Goal: Task Accomplishment & Management: Manage account settings

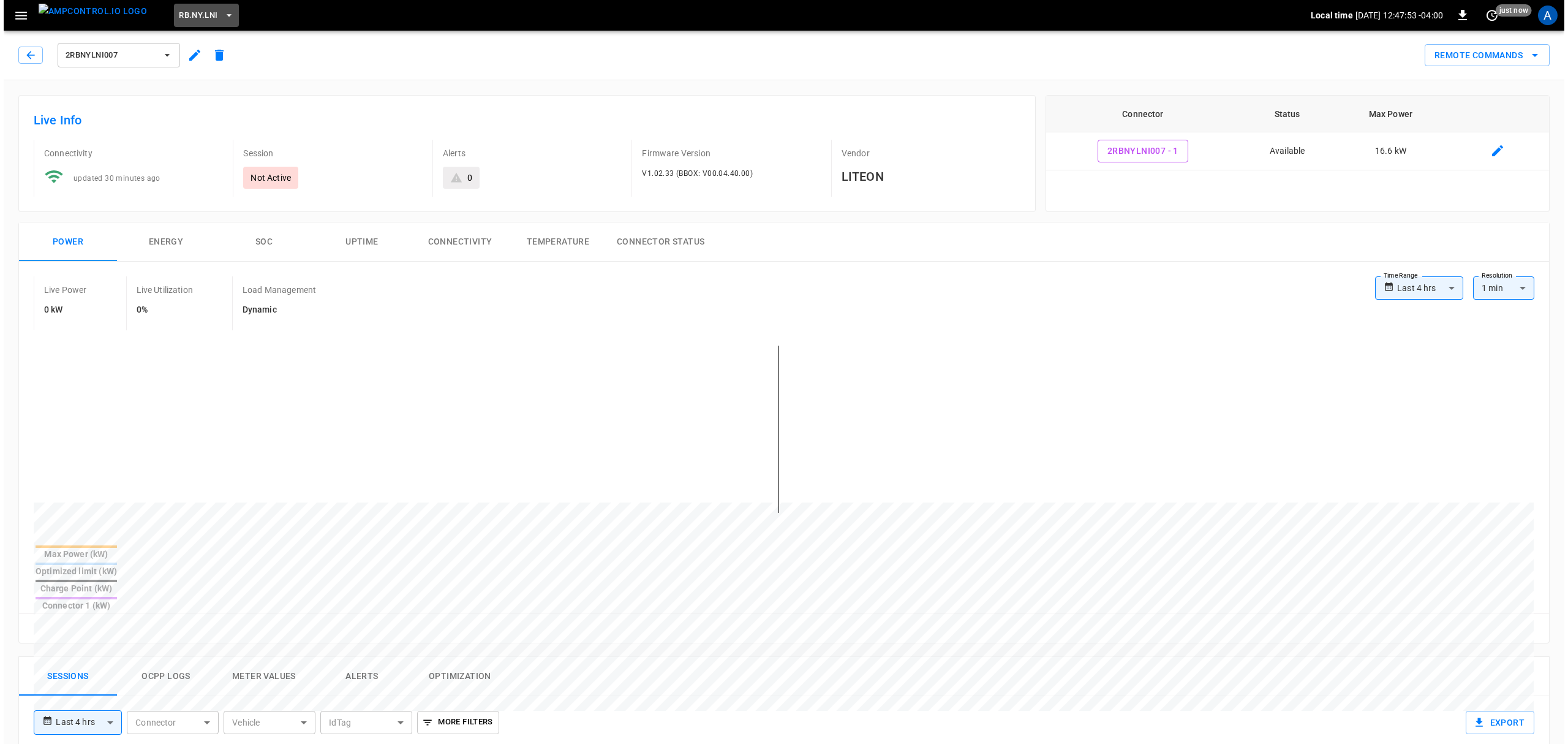
scroll to position [163, 0]
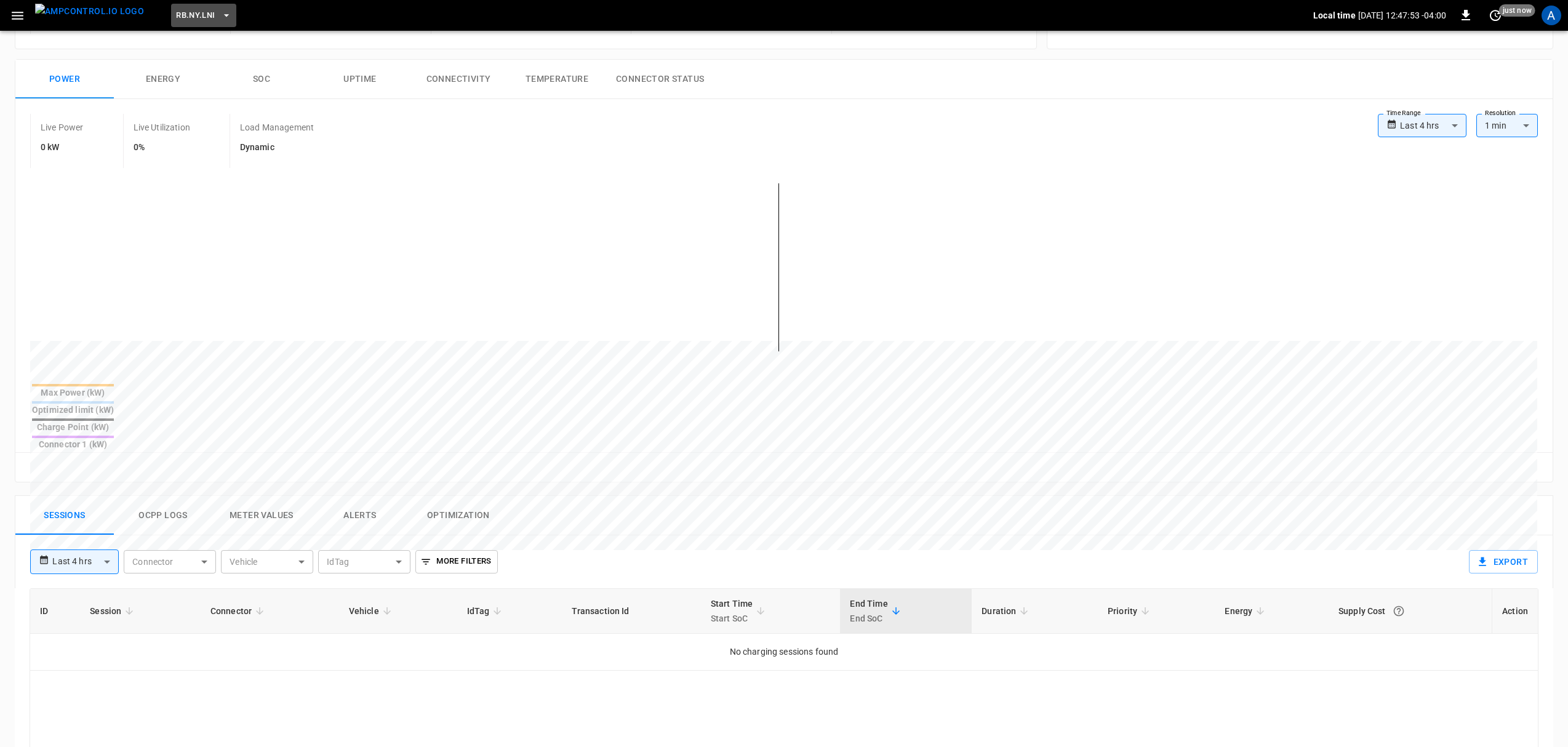
click at [189, 15] on span "RB.NY.LNI" at bounding box center [195, 16] width 39 height 14
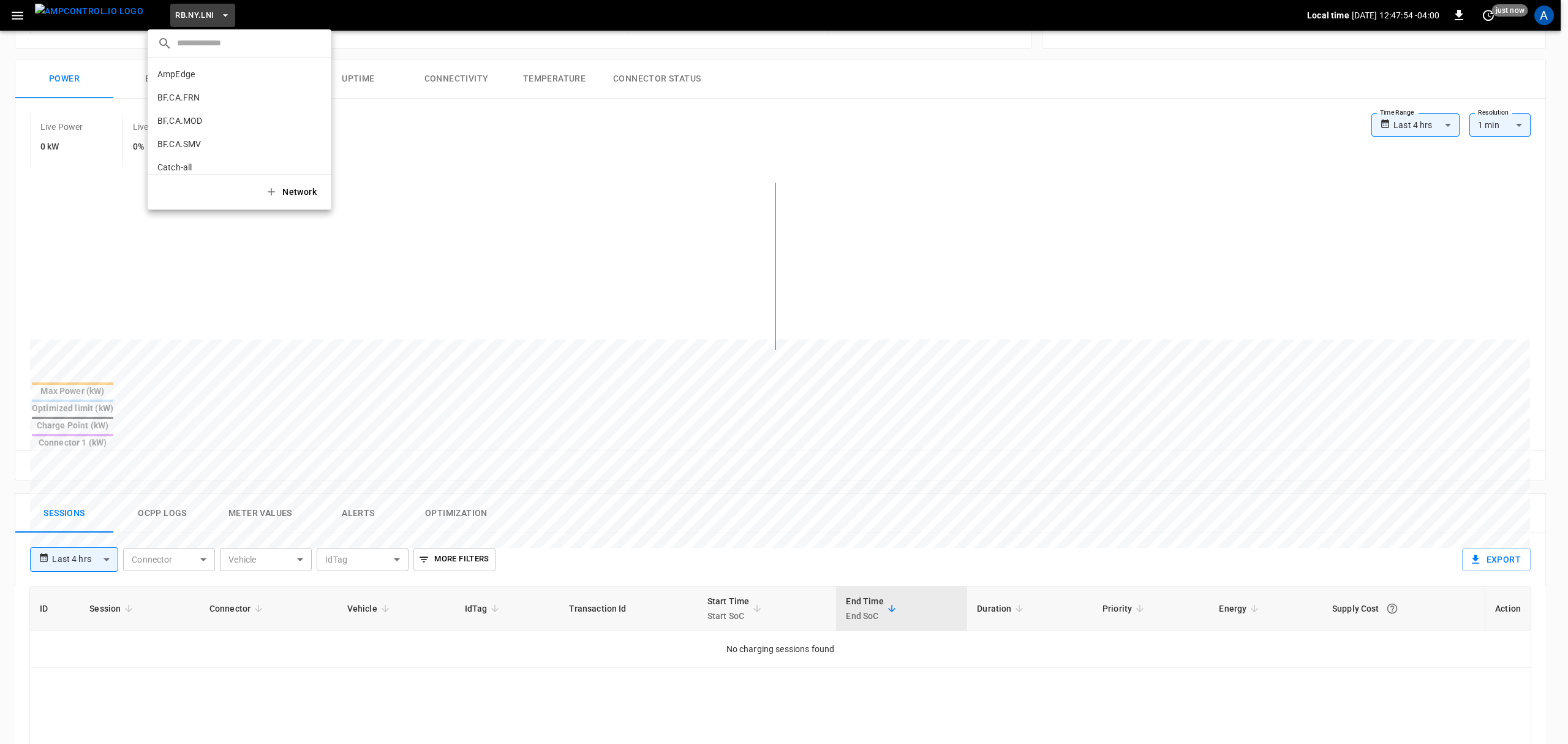
scroll to position [824, 0]
click at [15, 15] on div at bounding box center [784, 372] width 1568 height 744
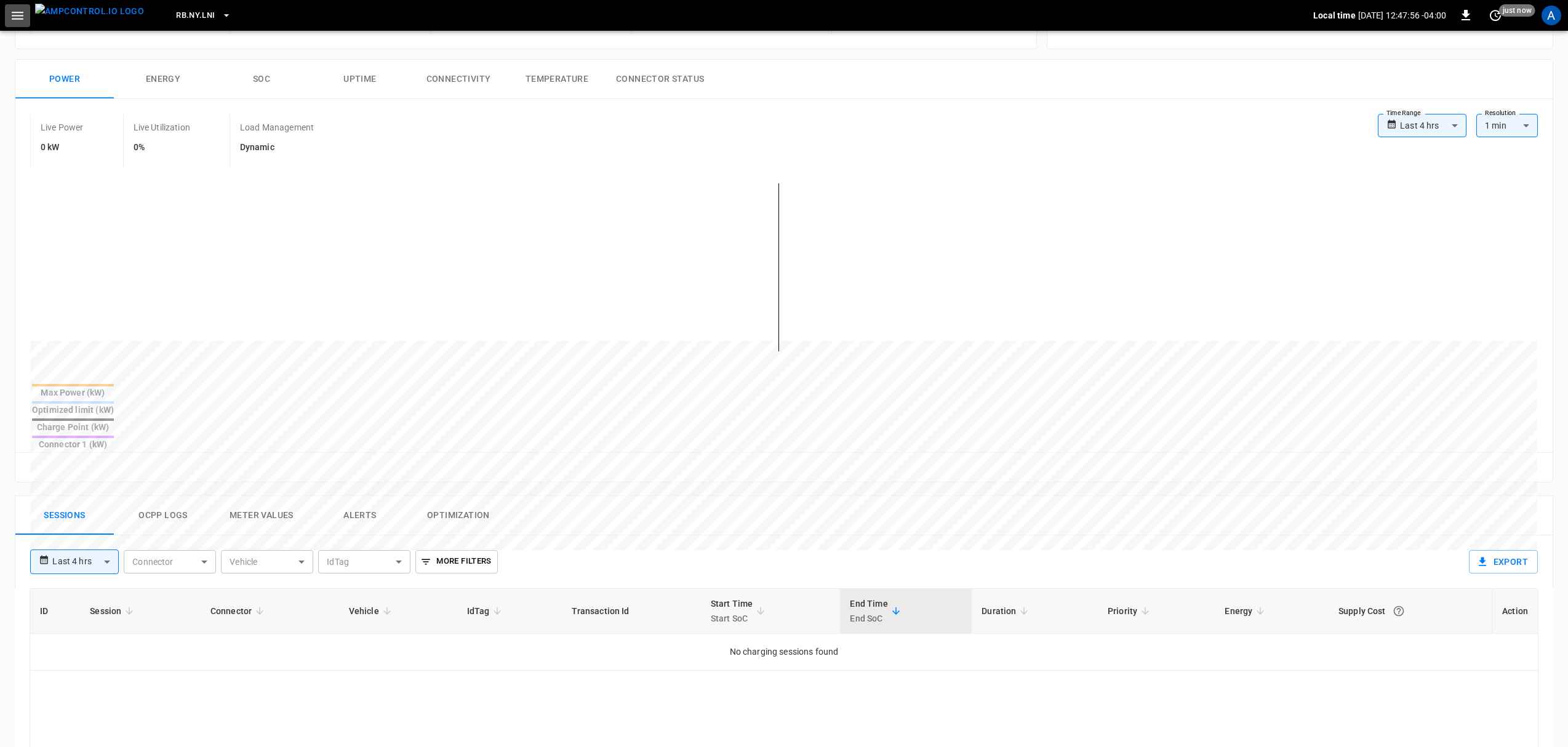
click at [16, 14] on icon "button" at bounding box center [17, 16] width 15 height 15
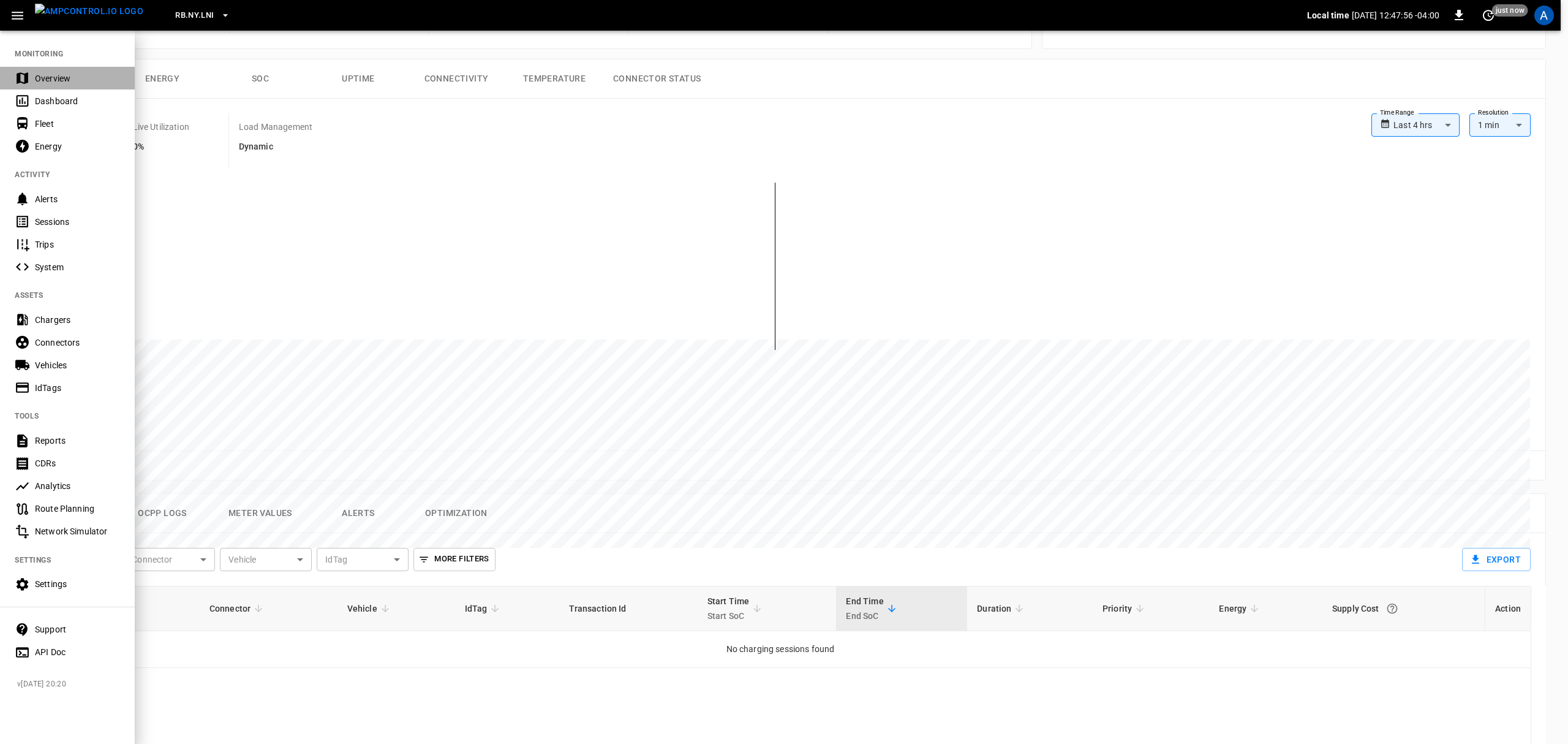
click at [61, 76] on div "Overview" at bounding box center [77, 78] width 85 height 12
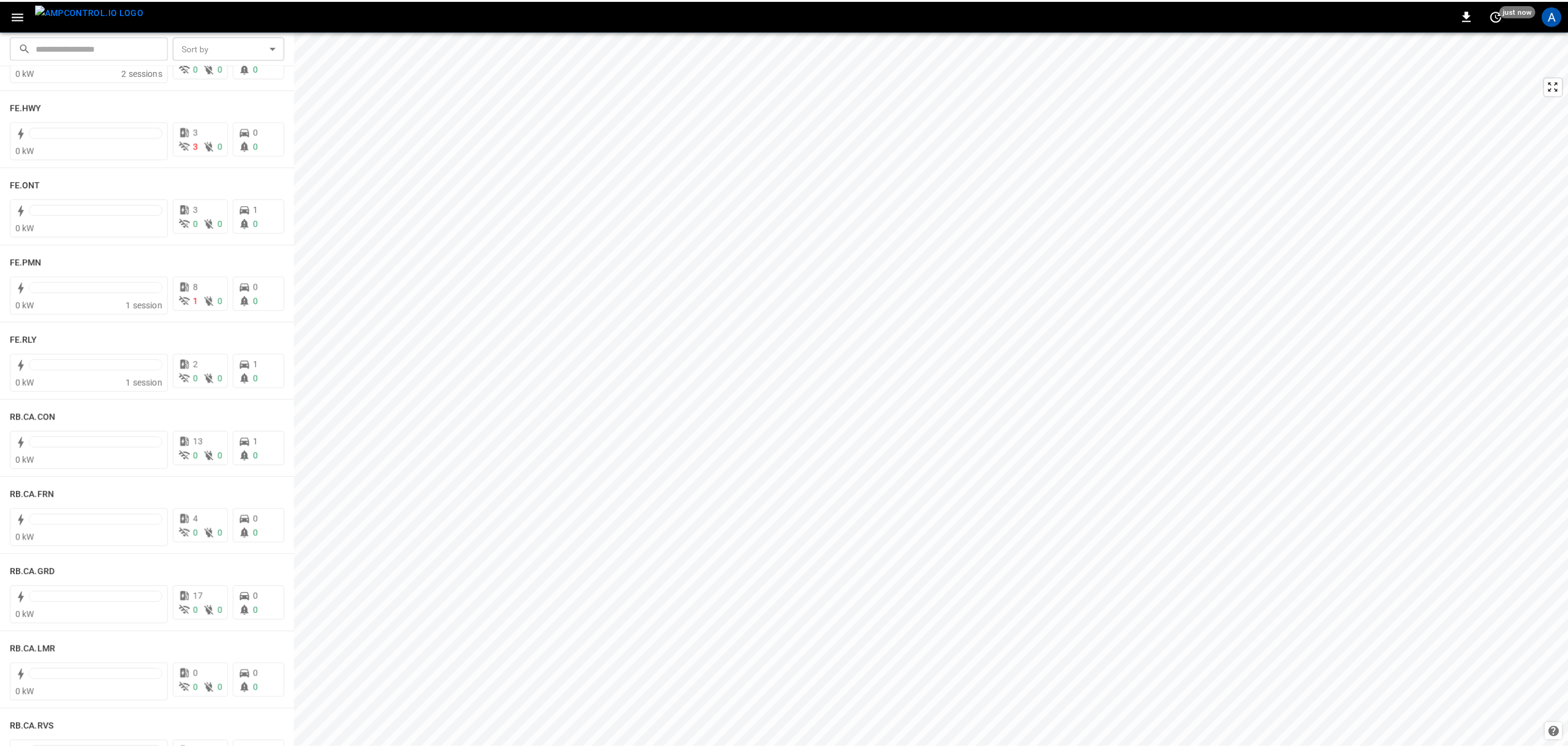
scroll to position [1312, 0]
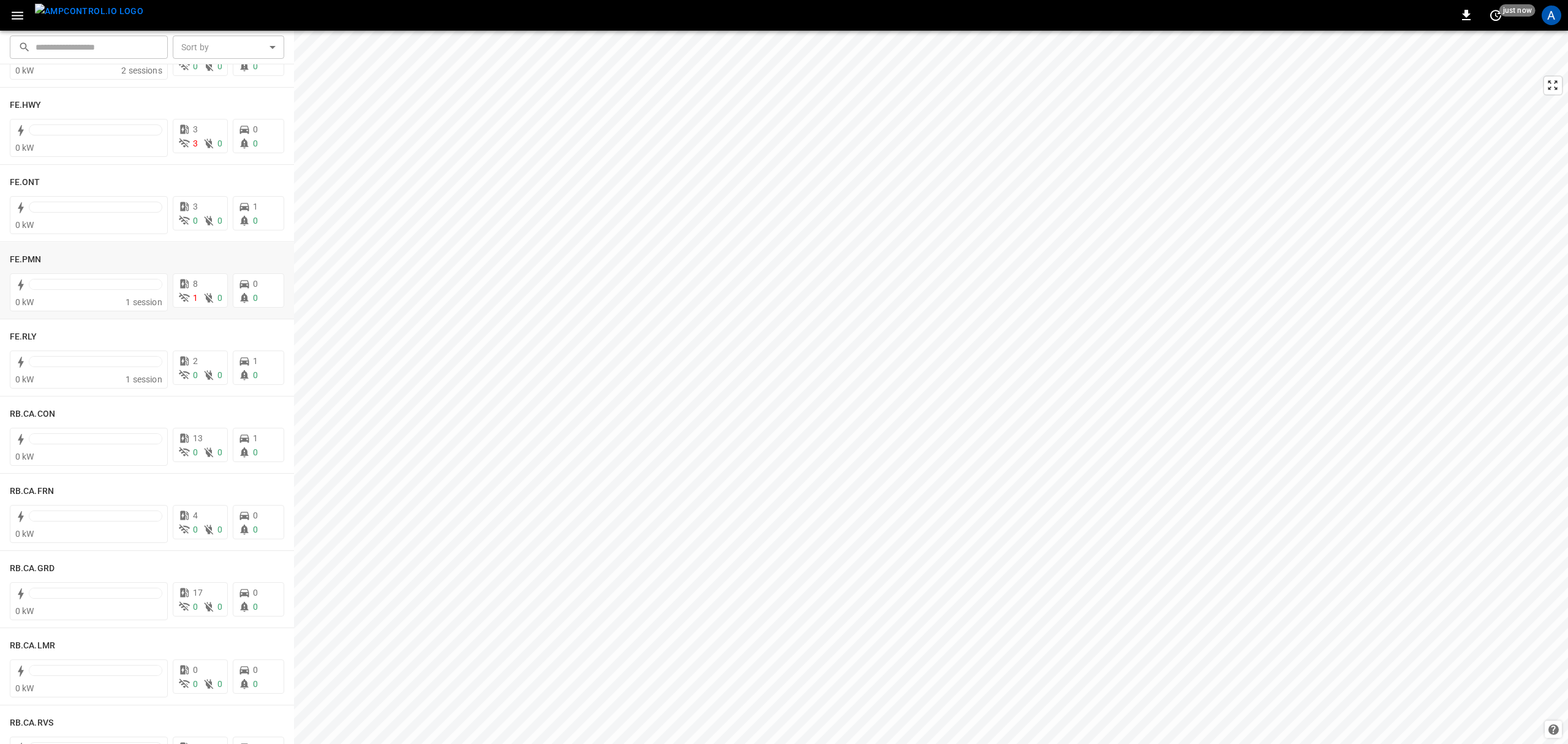
click at [9, 255] on div "FE.PMN 0 kW 1 session 8 1 0 0 0" at bounding box center [147, 281] width 294 height 76
click at [22, 263] on h6 "FE.PMN" at bounding box center [25, 260] width 32 height 14
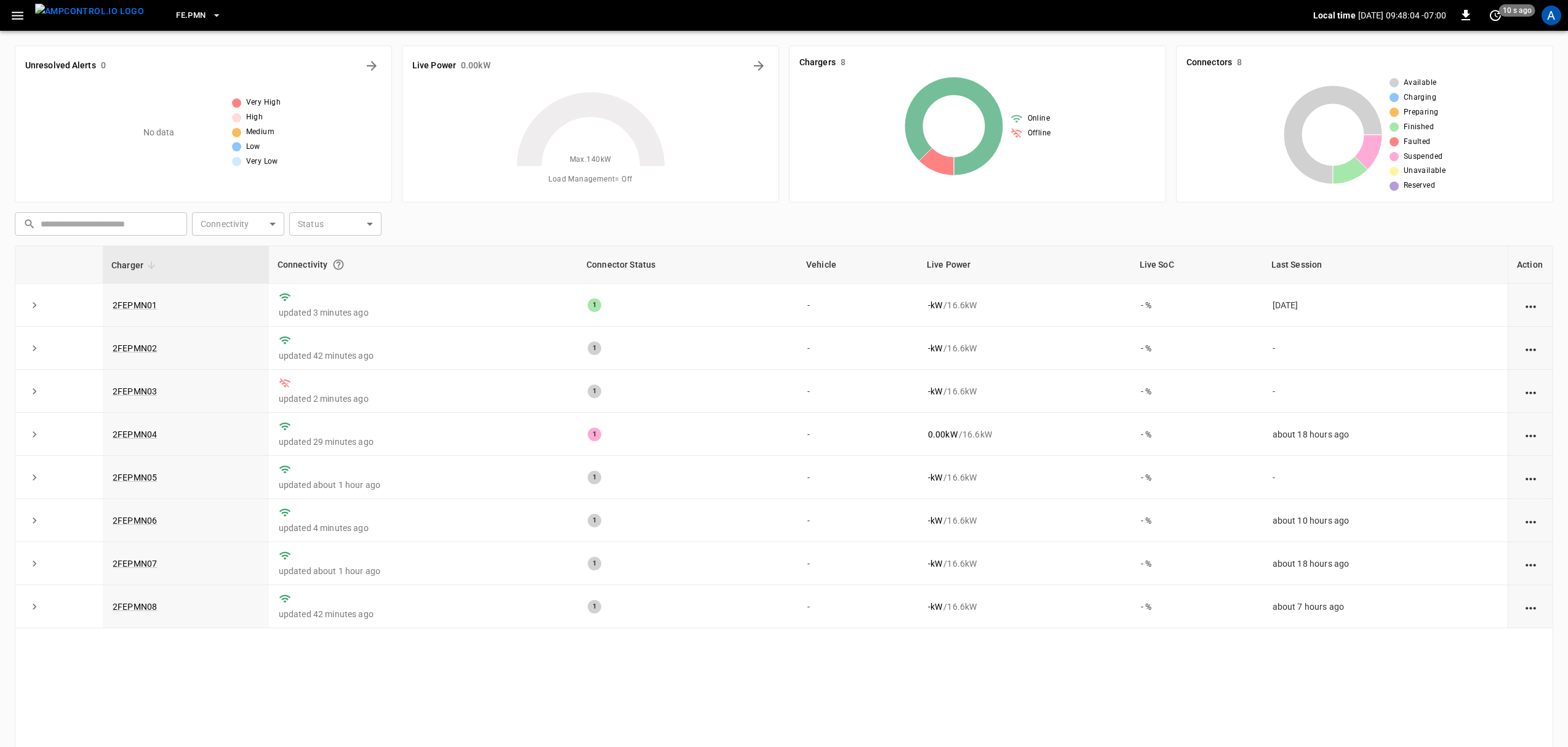
click at [134, 522] on link "2FEPMN06" at bounding box center [134, 520] width 45 height 10
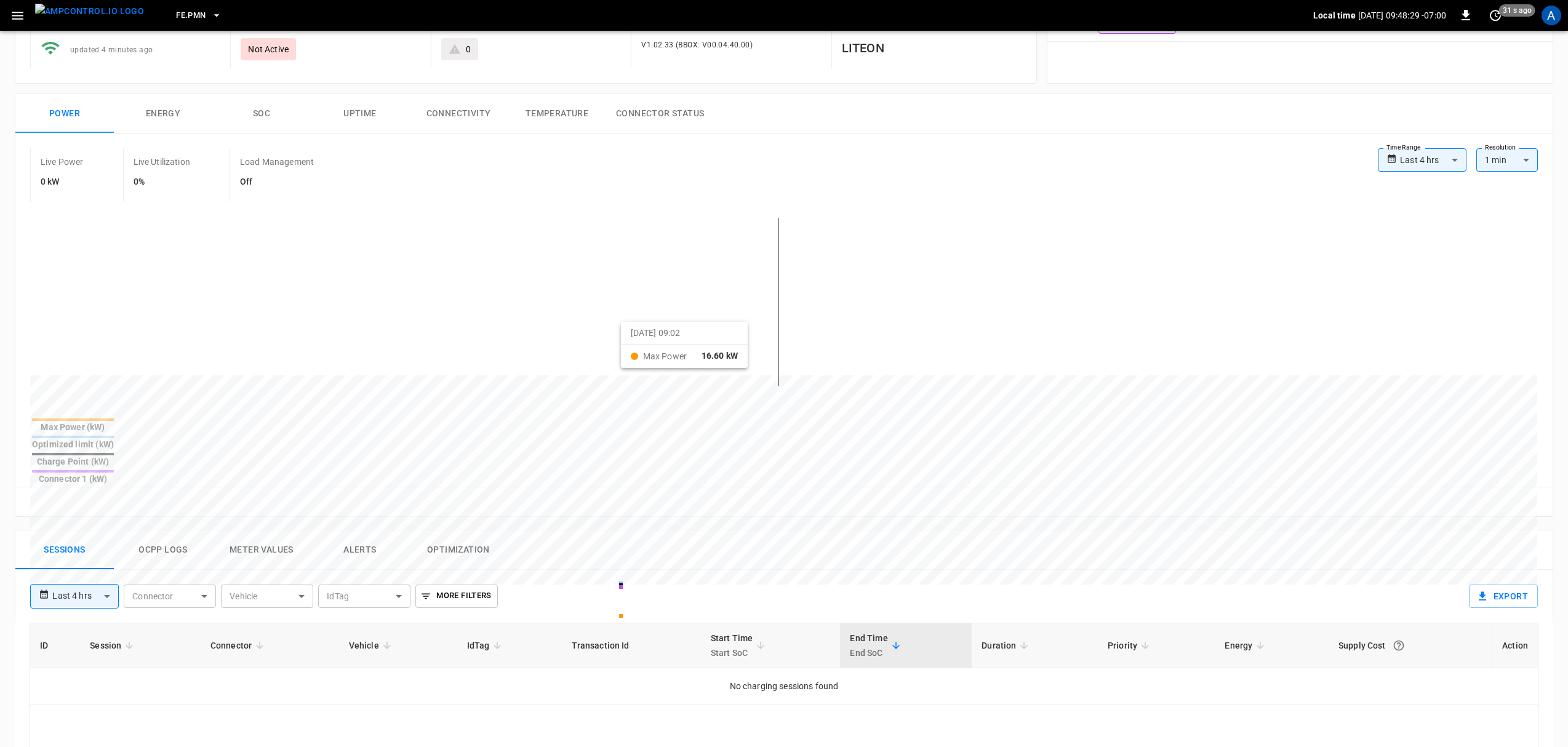
scroll to position [246, 0]
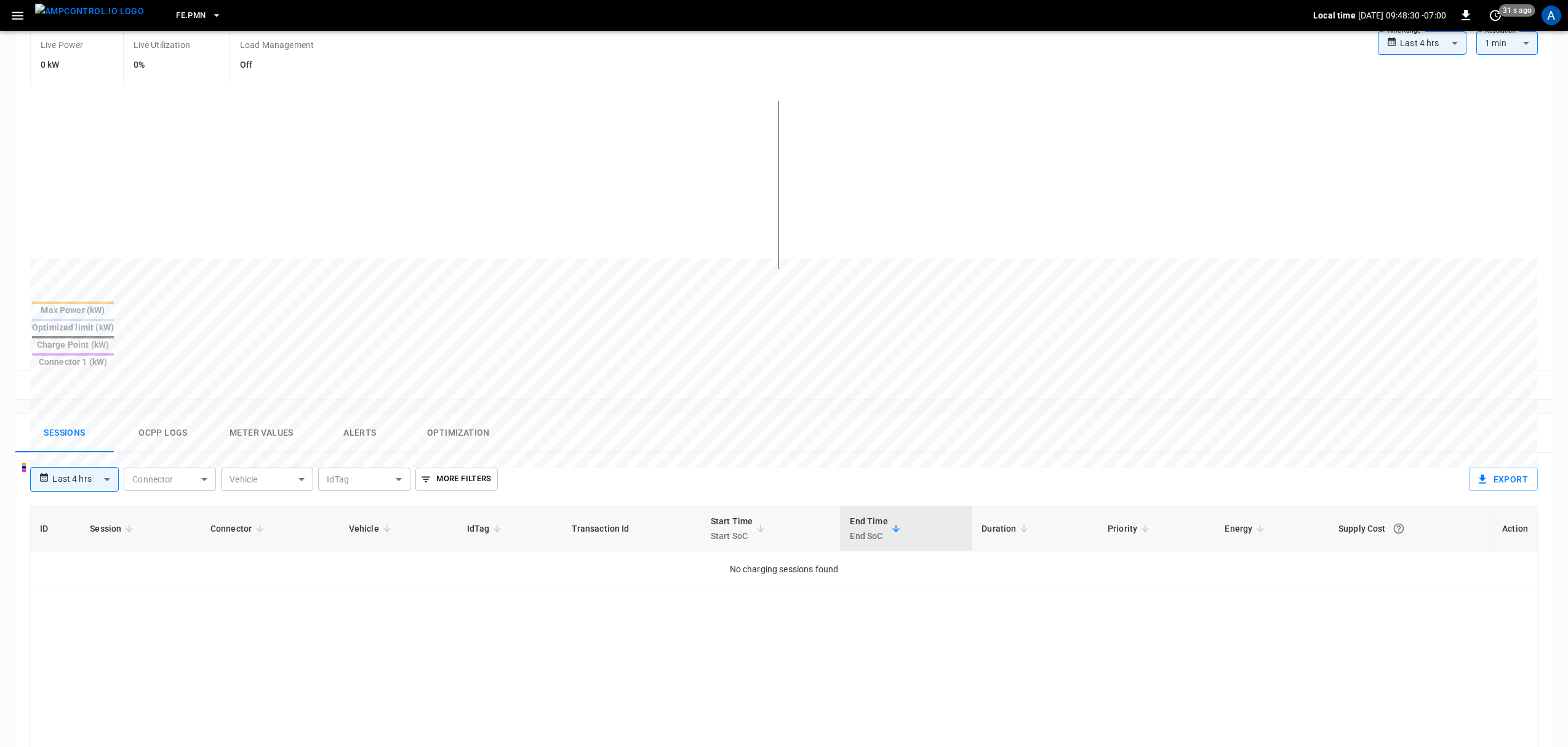
click at [346, 403] on div "**********" at bounding box center [779, 732] width 1548 height 659
click at [364, 413] on button "Alerts" at bounding box center [360, 432] width 99 height 39
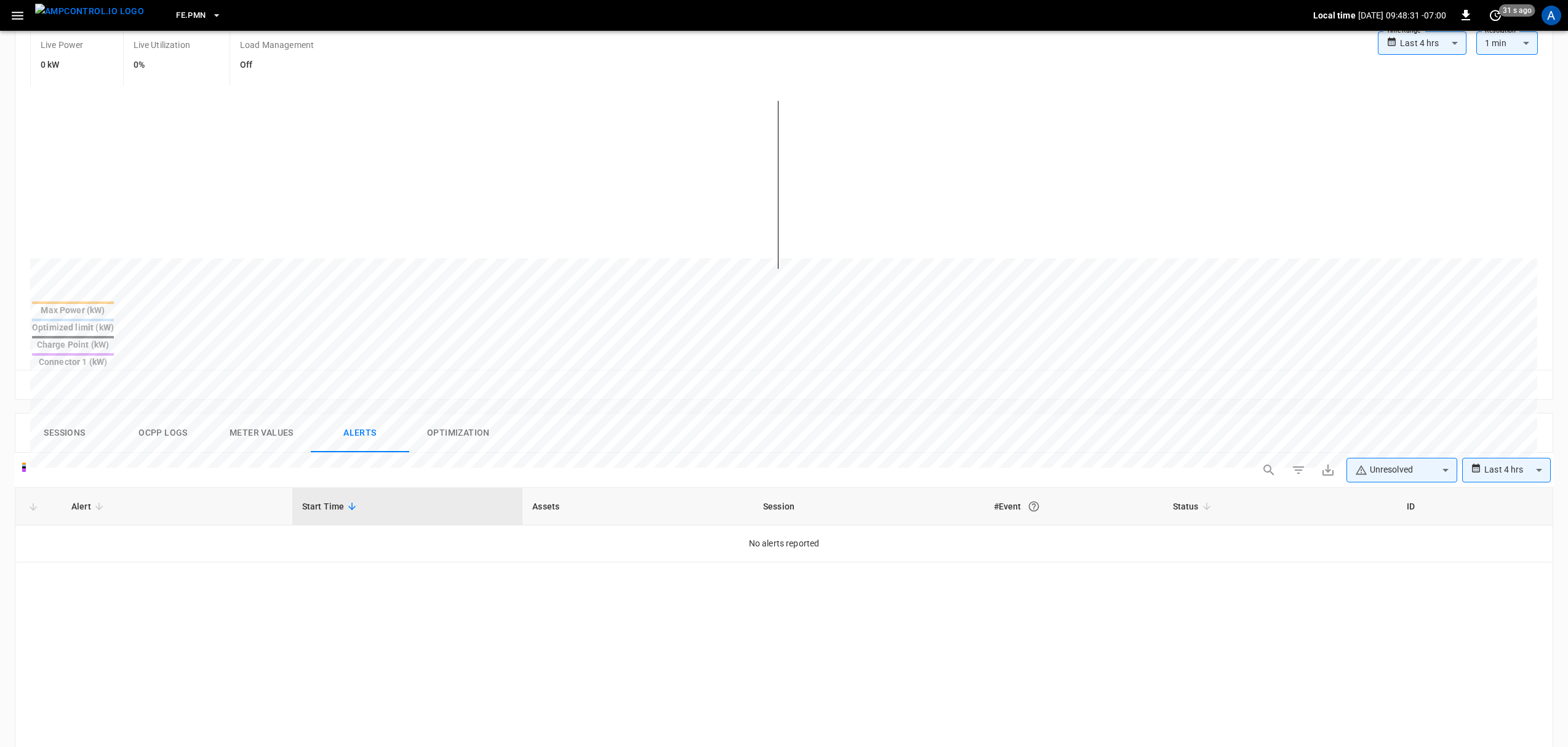
click at [1375, 434] on body "**********" at bounding box center [784, 449] width 1568 height 1390
click at [1376, 465] on li "Resolved" at bounding box center [1402, 459] width 111 height 25
type input "**********"
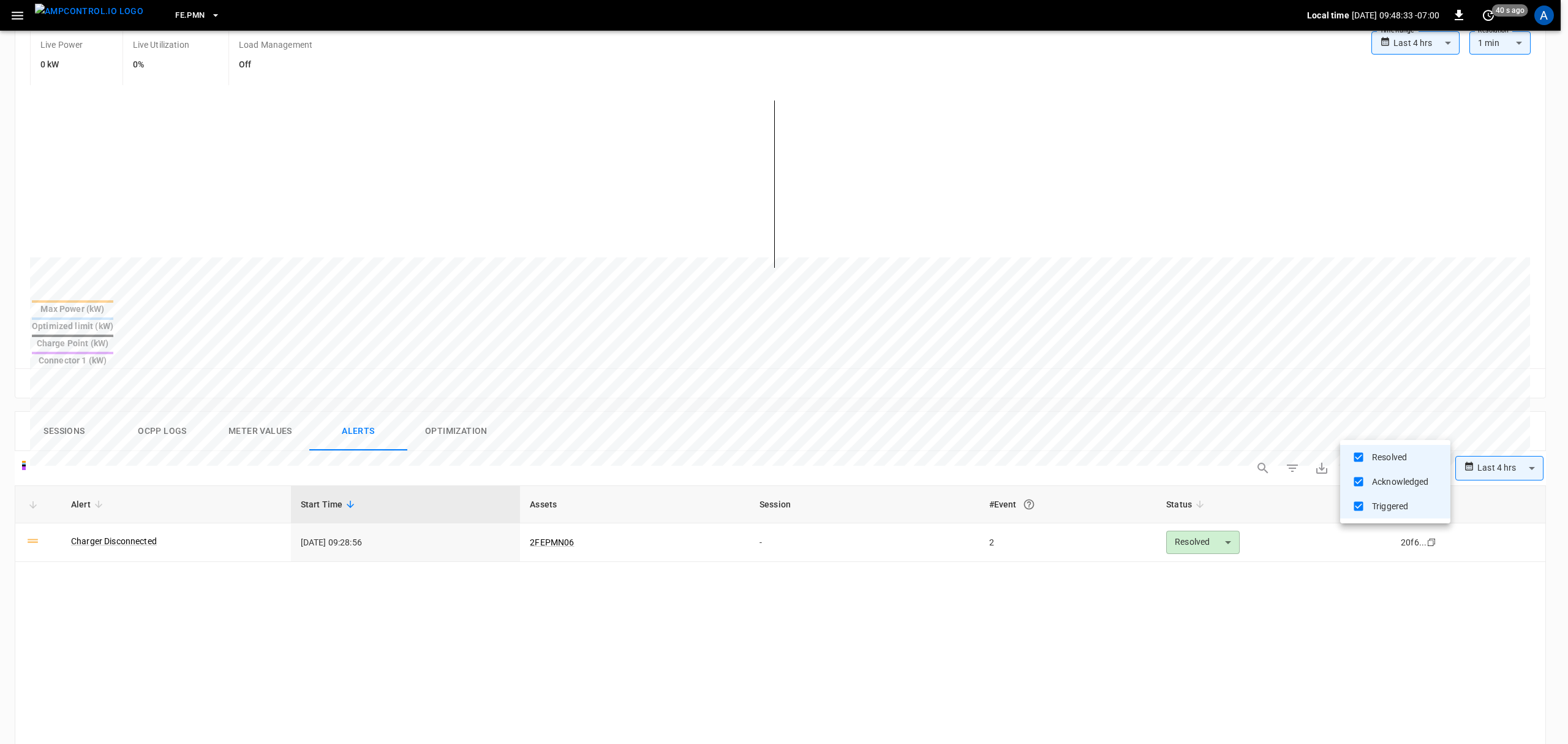
click at [238, 490] on div at bounding box center [784, 372] width 1568 height 744
click at [142, 535] on link "Charger Disconnected" at bounding box center [114, 541] width 86 height 12
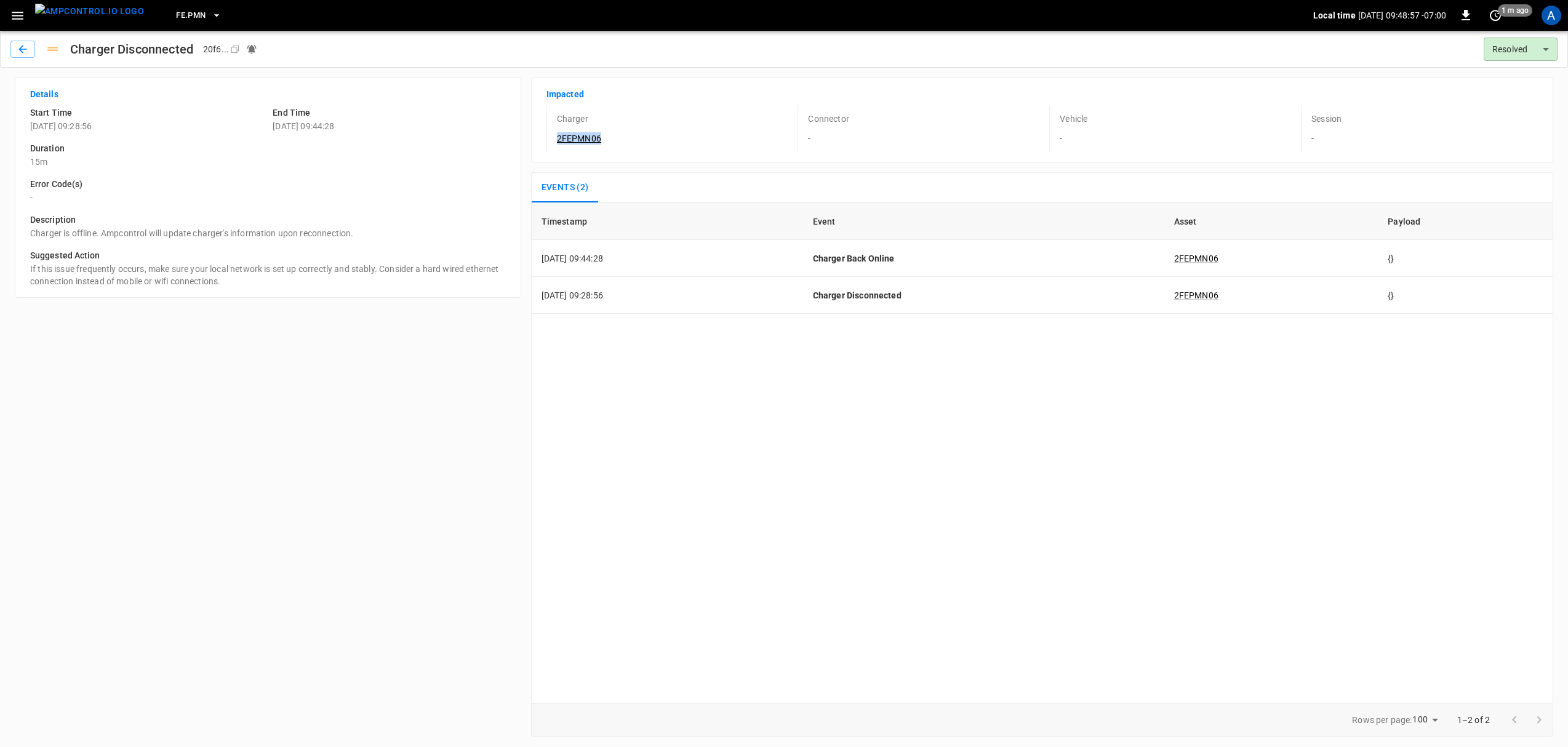
drag, startPoint x: 566, startPoint y: 147, endPoint x: 555, endPoint y: 147, distance: 11.0
click at [555, 147] on div "Charger 2FEPMN06" at bounding box center [665, 128] width 237 height 47
copy link "2FEPMN06"
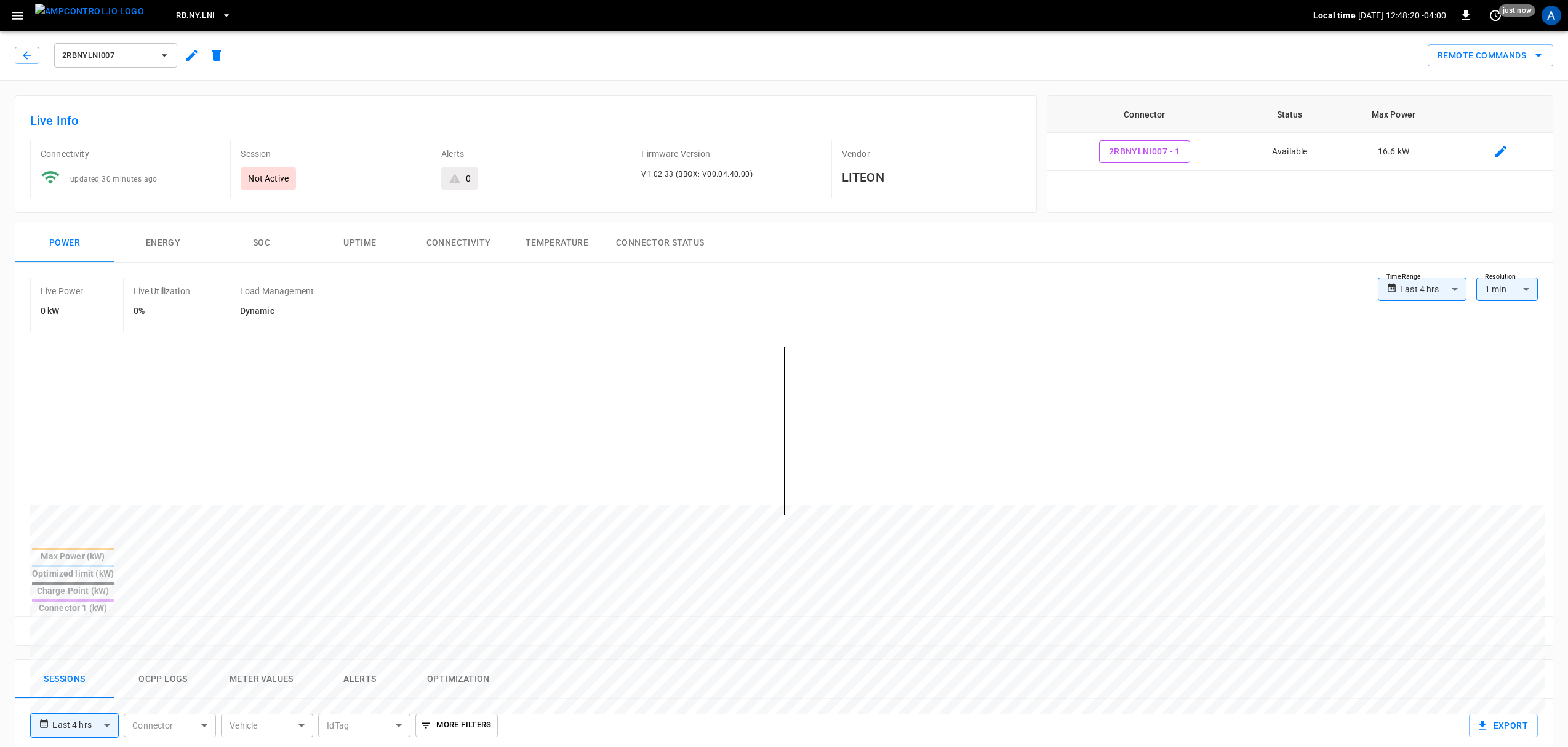
scroll to position [164, 0]
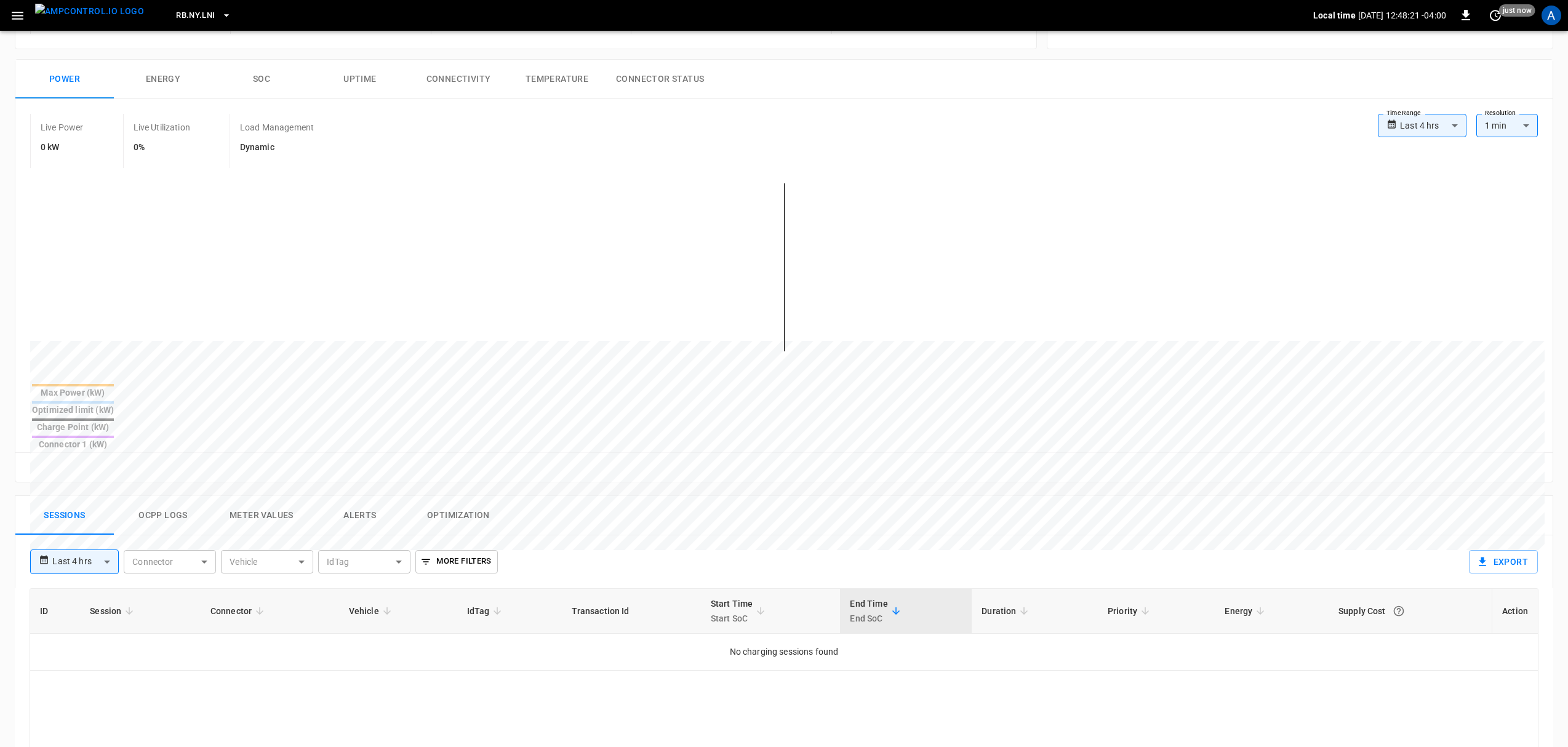
click at [339, 495] on button "Alerts" at bounding box center [360, 515] width 99 height 39
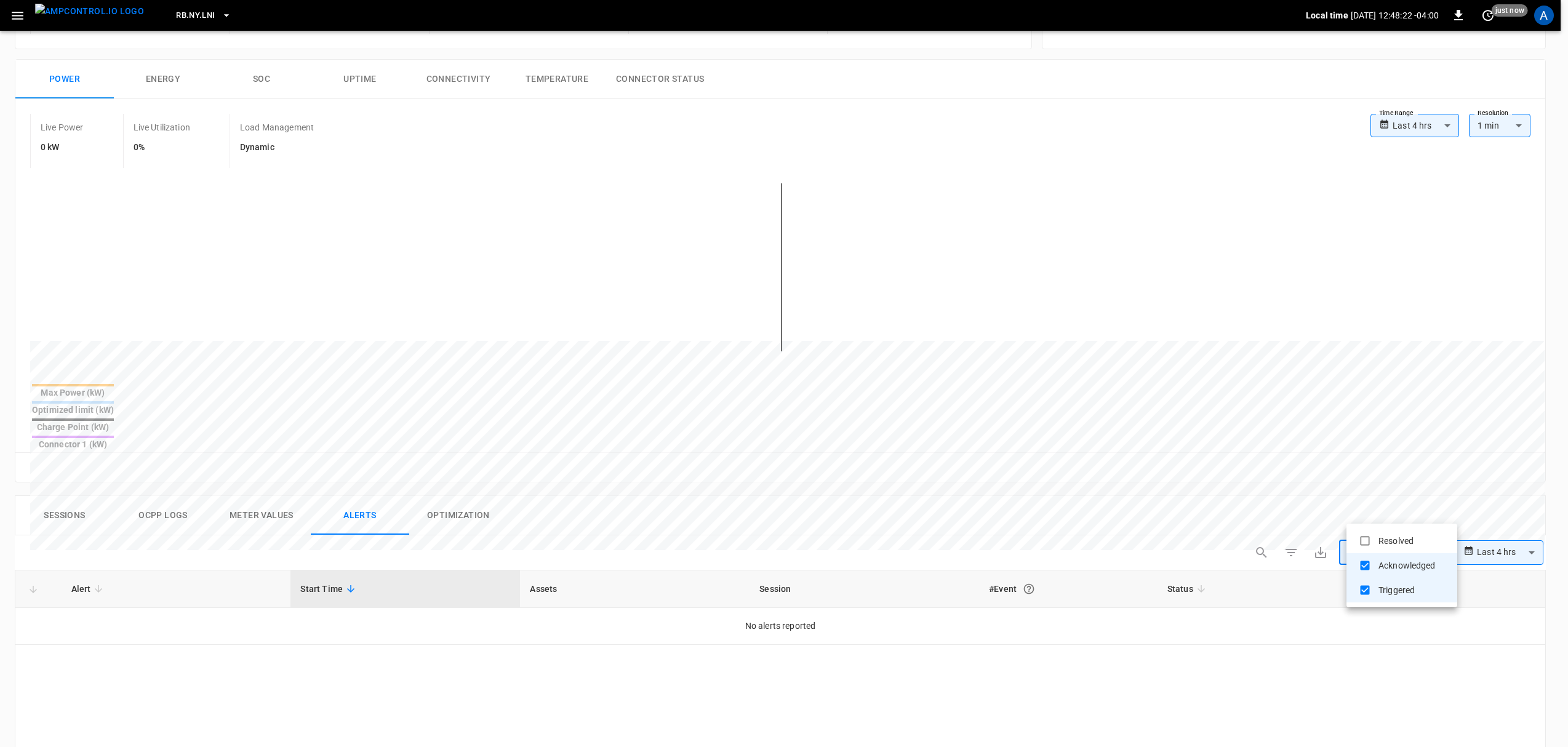
click at [1384, 512] on body "**********" at bounding box center [784, 531] width 1568 height 1390
click at [1386, 541] on li "Resolved" at bounding box center [1402, 541] width 111 height 25
type input "**********"
click at [1170, 620] on div at bounding box center [788, 374] width 1576 height 747
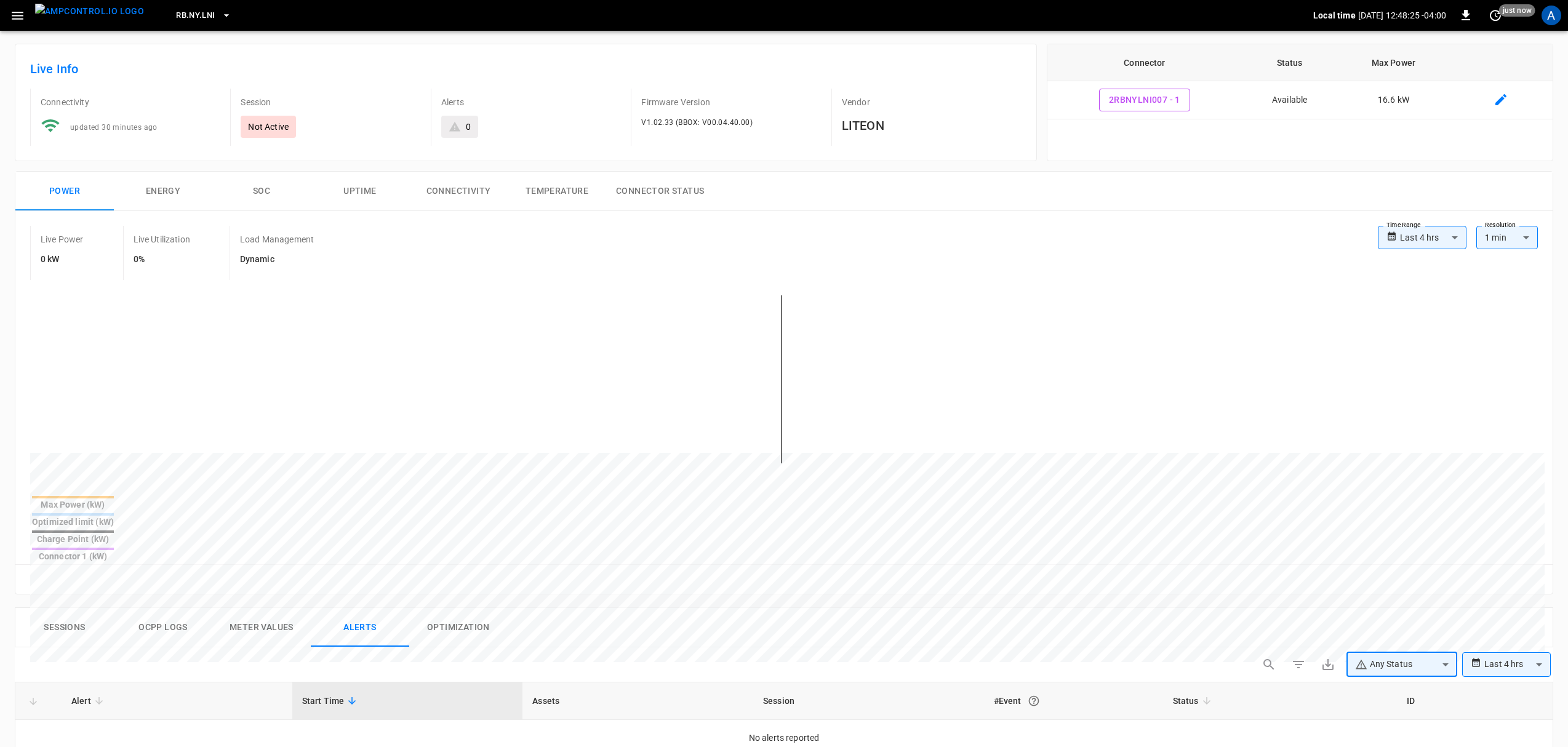
scroll to position [0, 0]
